Goal: Book appointment/travel/reservation

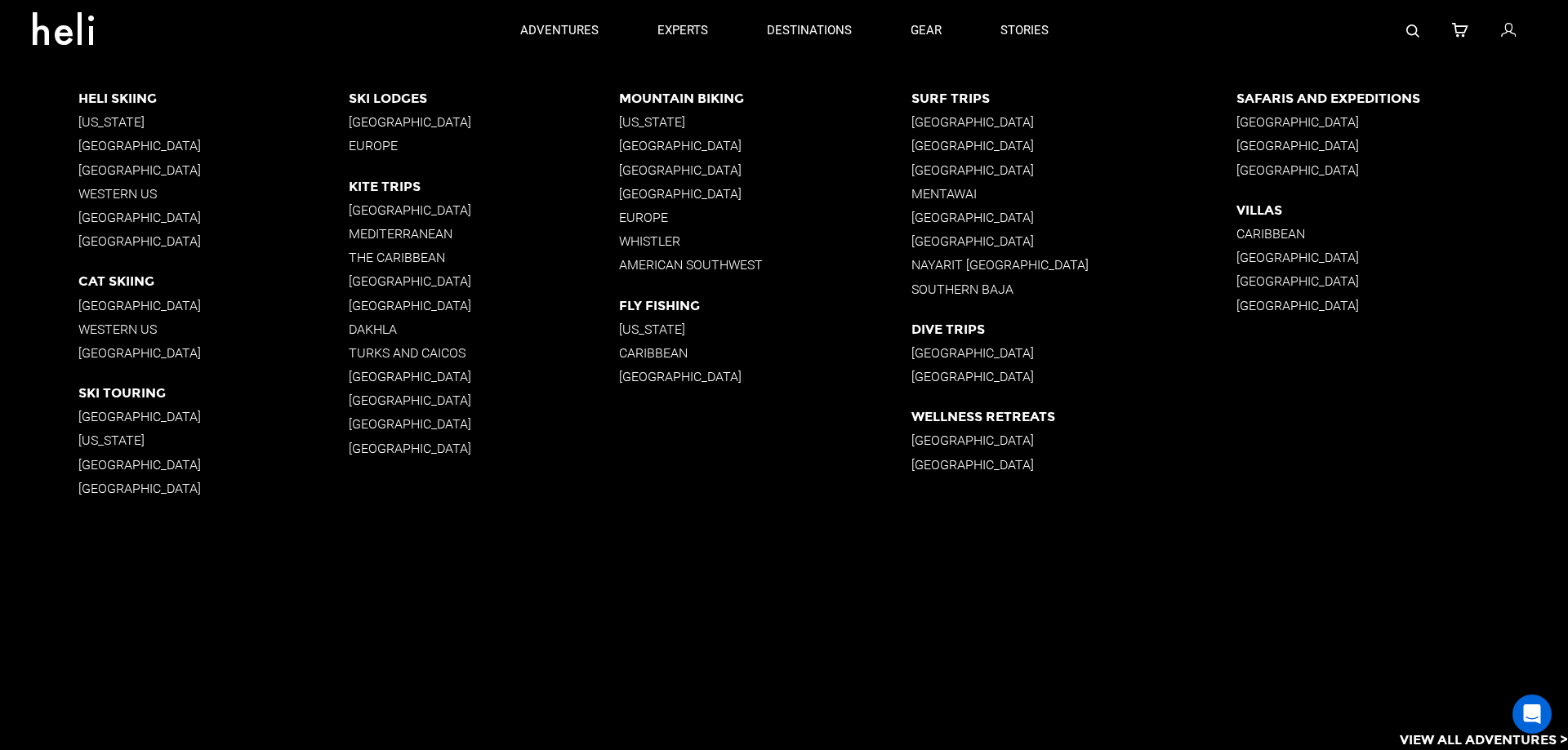
click at [703, 170] on p "[GEOGRAPHIC_DATA]" at bounding box center [764, 170] width 292 height 16
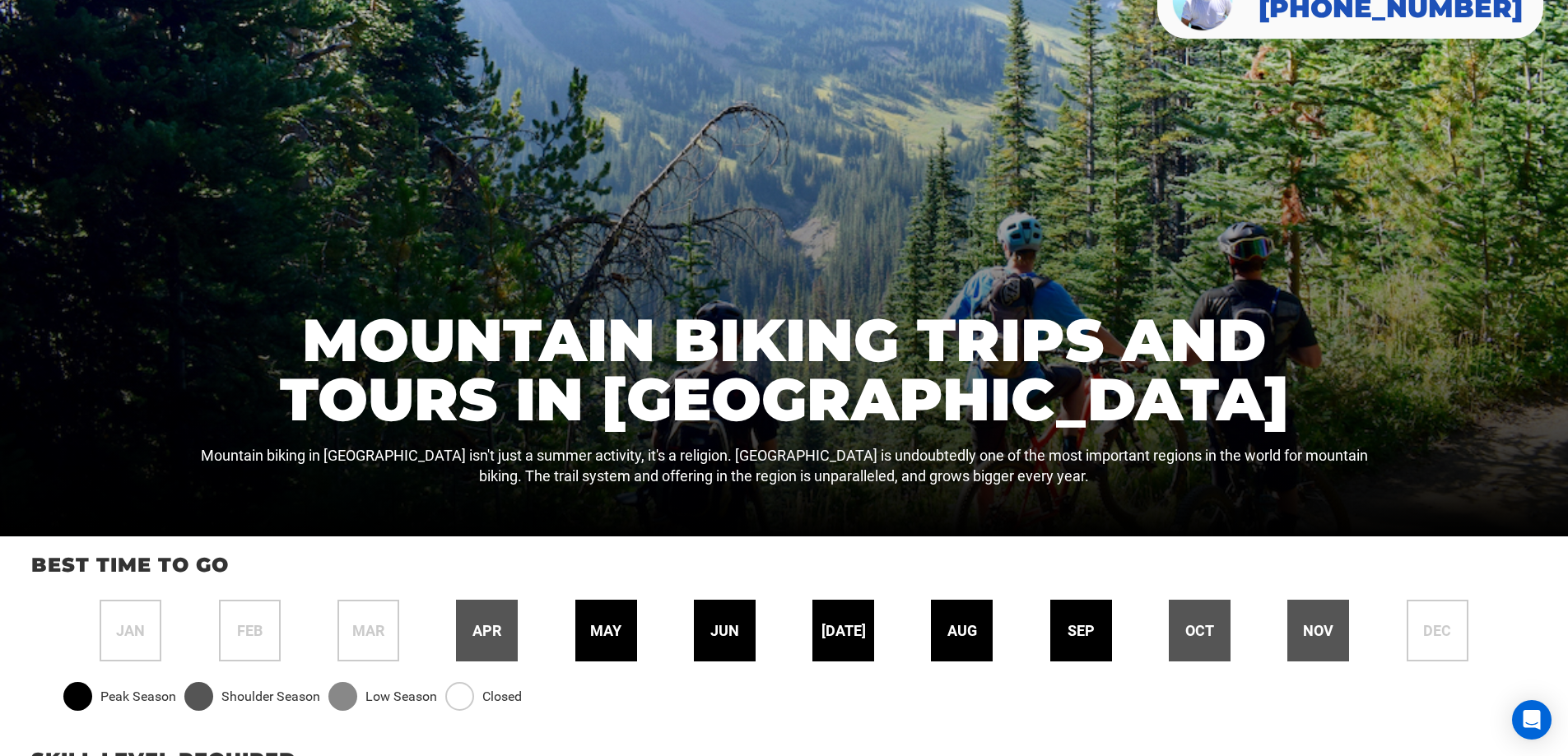
scroll to position [329, 0]
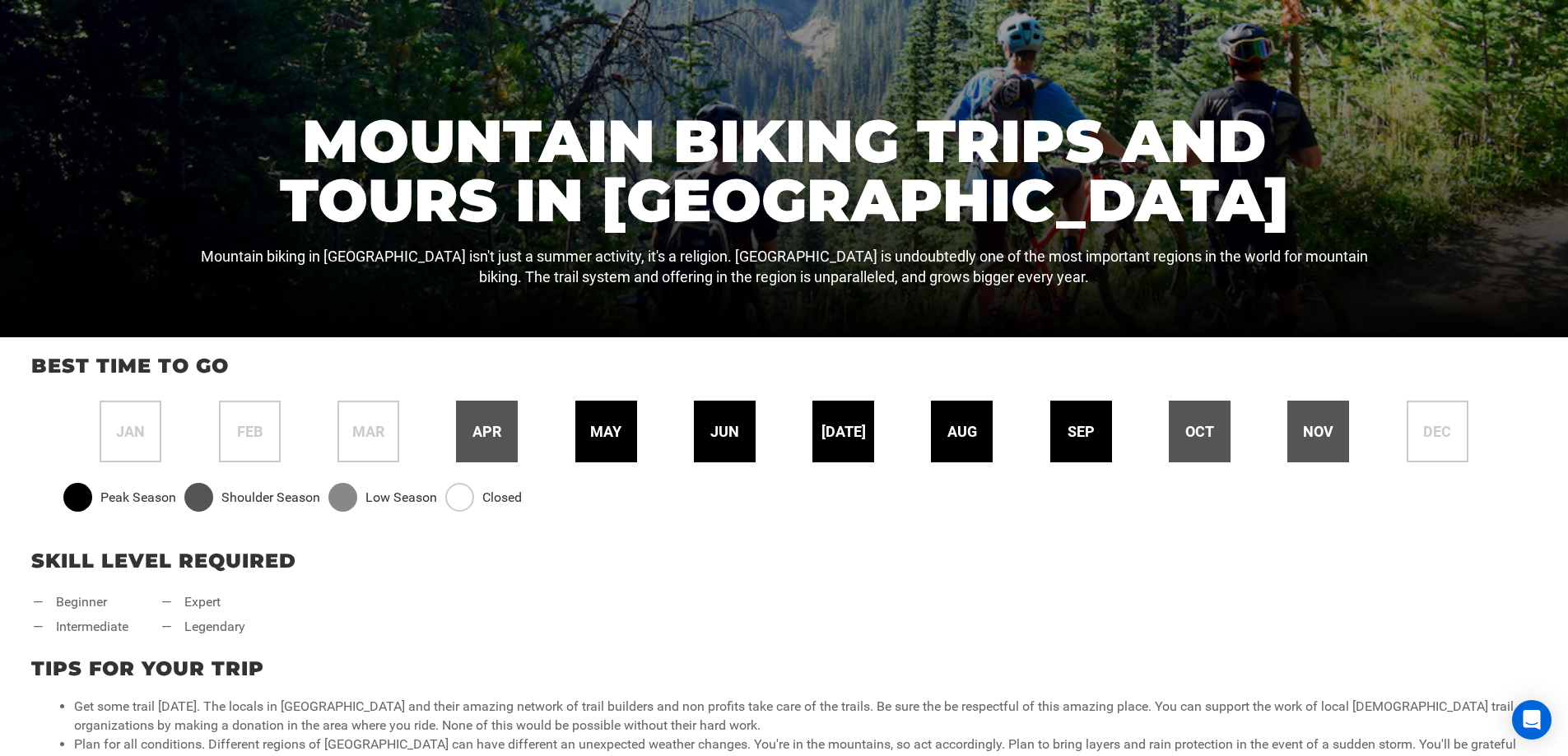
click at [972, 442] on span "aug" at bounding box center [961, 432] width 30 height 21
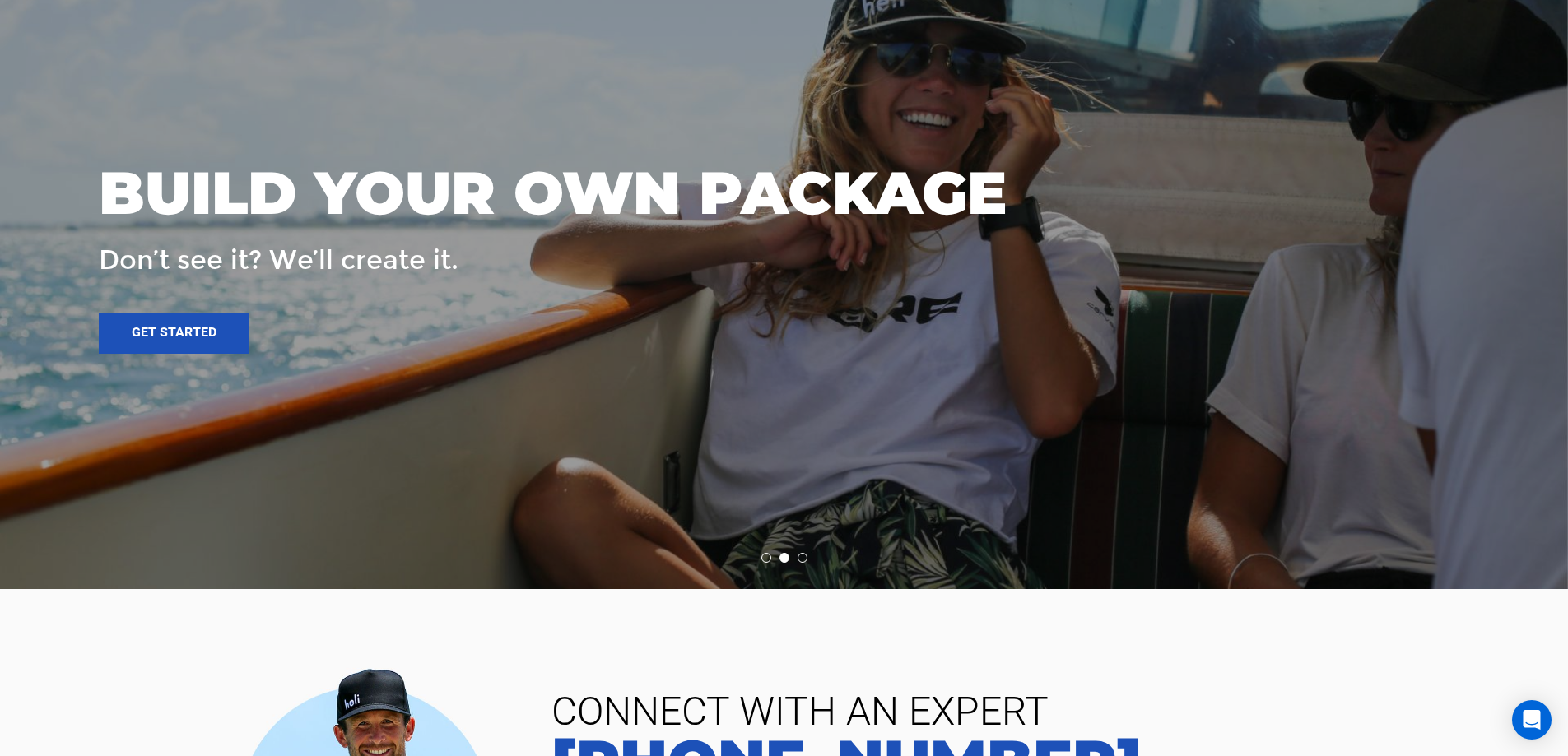
scroll to position [3703, 0]
